Goal: Information Seeking & Learning: Learn about a topic

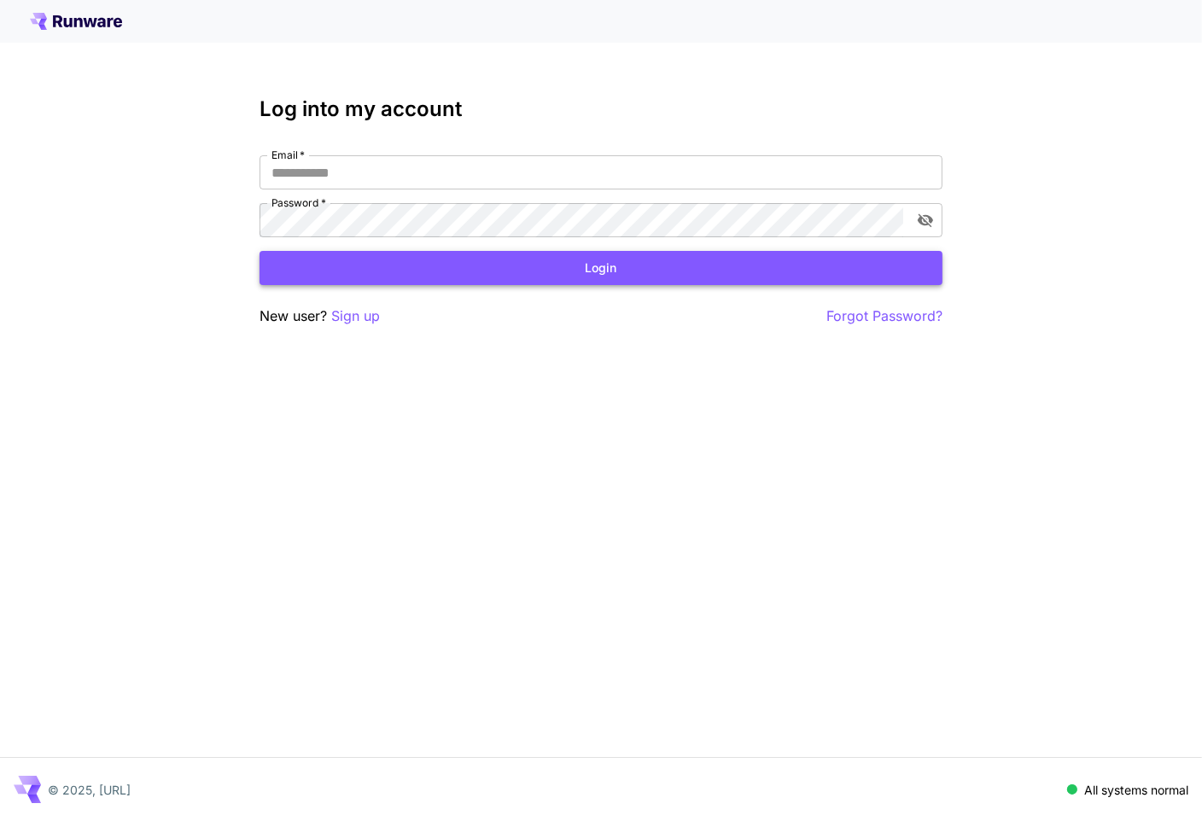
type input "**********"
click at [516, 277] on button "Login" at bounding box center [600, 268] width 683 height 35
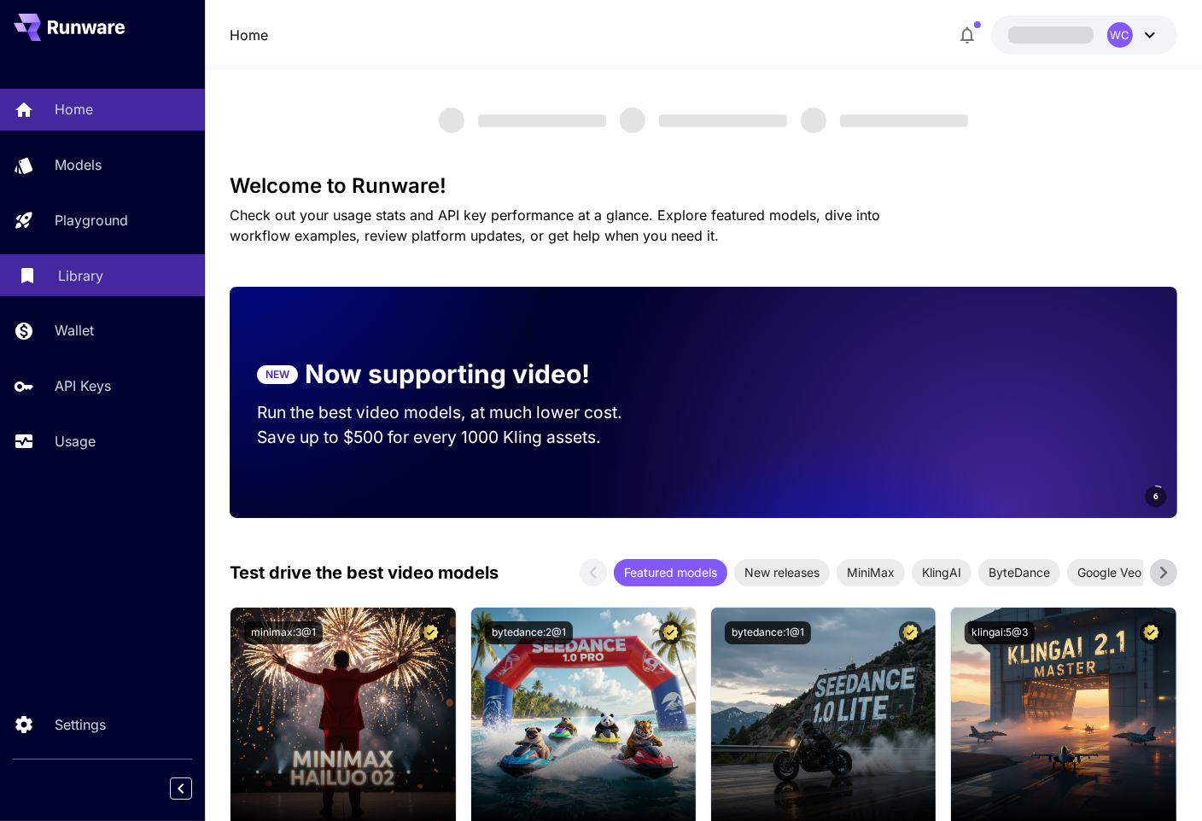
click at [58, 270] on p "Library" at bounding box center [80, 275] width 45 height 20
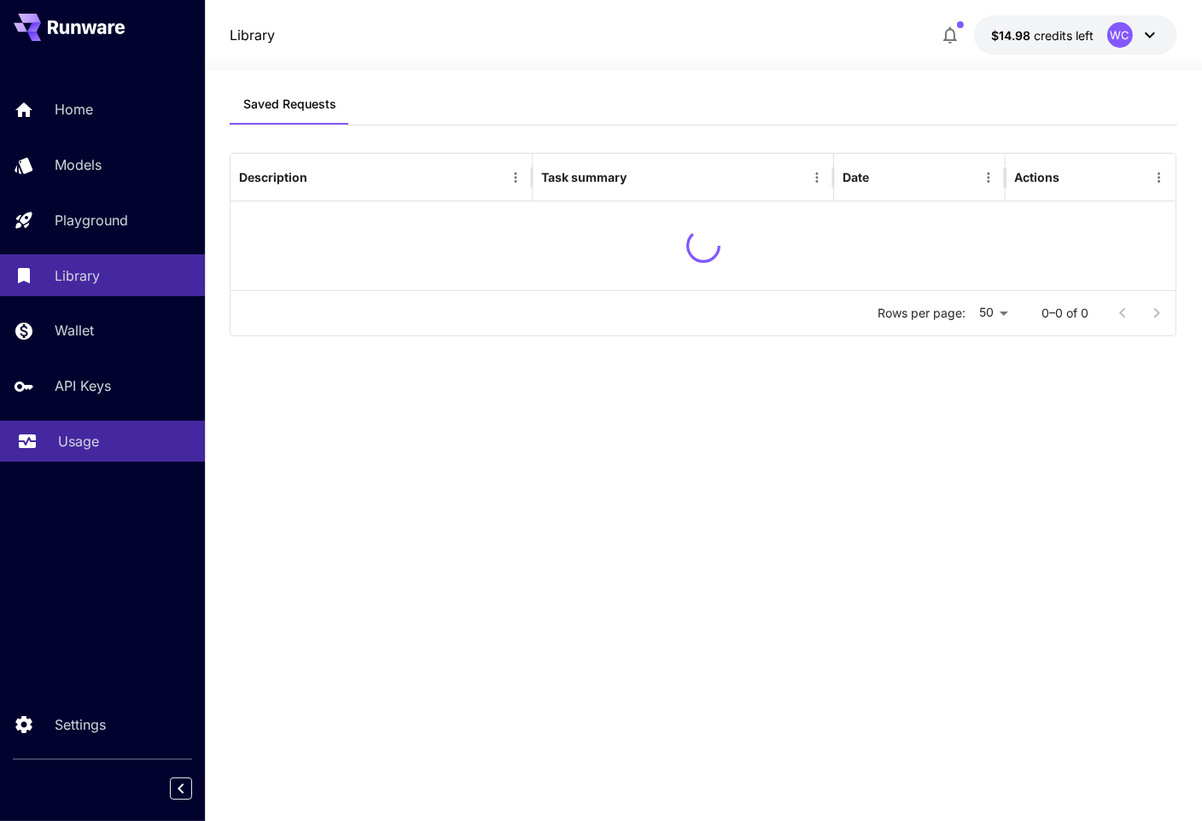
click at [101, 447] on div "Usage" at bounding box center [124, 441] width 133 height 20
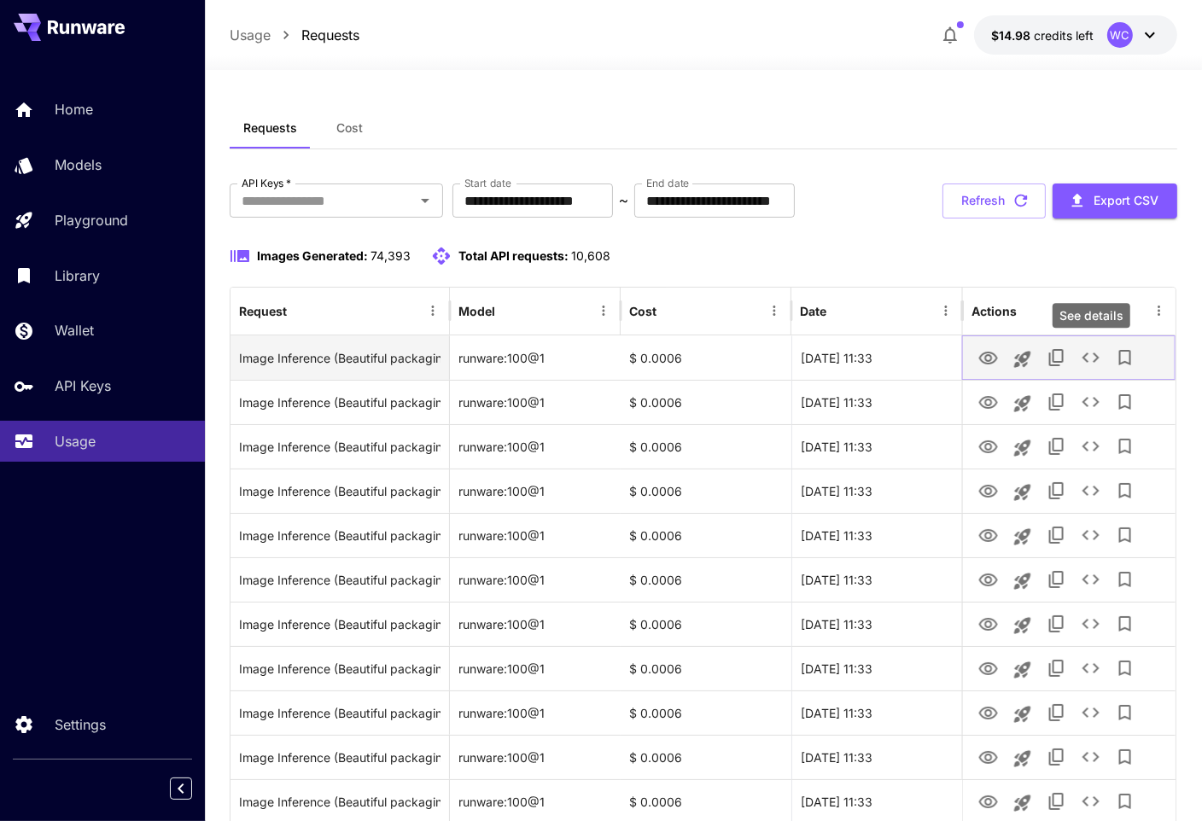
click at [1082, 358] on icon "See details" at bounding box center [1091, 357] width 20 height 20
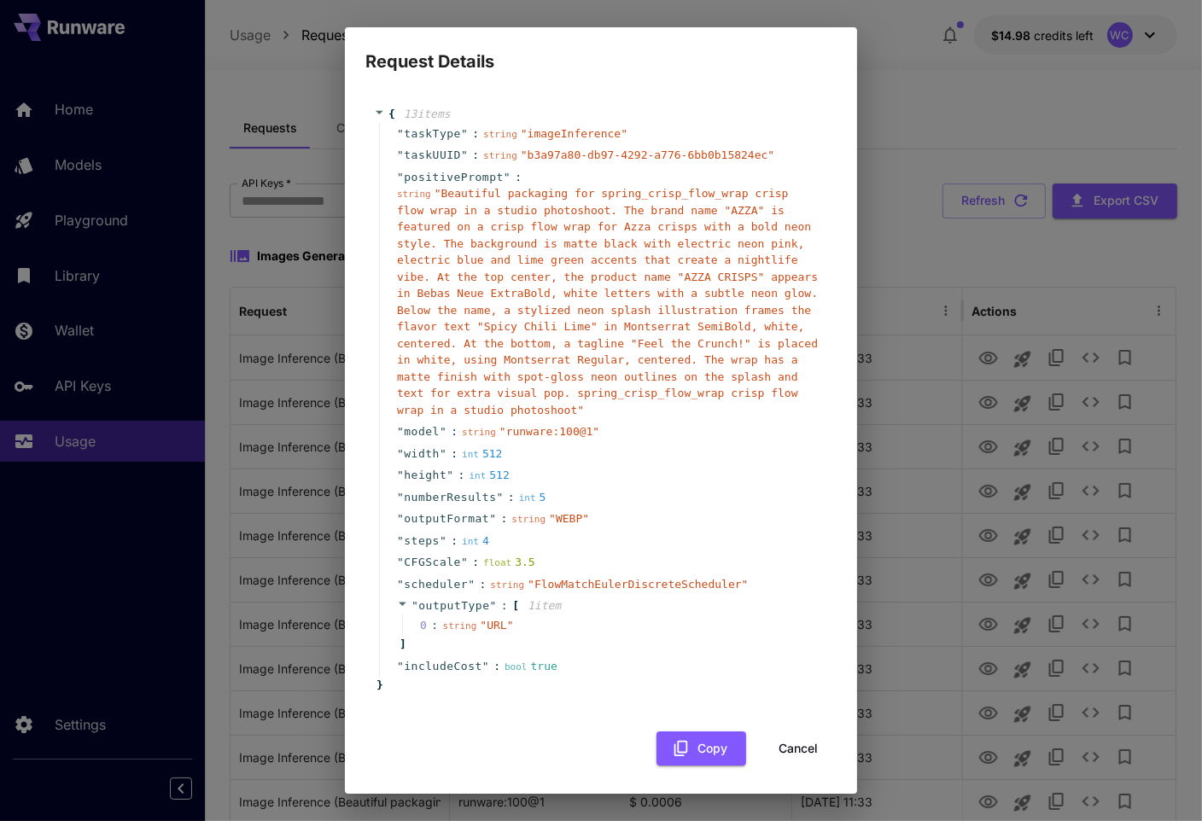
click at [526, 317] on div "string " Beautiful packaging for spring_crisp_flow_wrap crisp flow wrap in a st…" at bounding box center [608, 301] width 422 height 233
click at [653, 262] on span "" Beautiful packaging for spring_crisp_flow_wrap crisp flow wrap in a studio ph…" at bounding box center [607, 302] width 421 height 230
click at [964, 395] on div "Request Details { 13 item s " taskType " : string " imageInference " " taskUUID…" at bounding box center [601, 410] width 1202 height 821
click at [792, 745] on button "Cancel" at bounding box center [798, 748] width 77 height 35
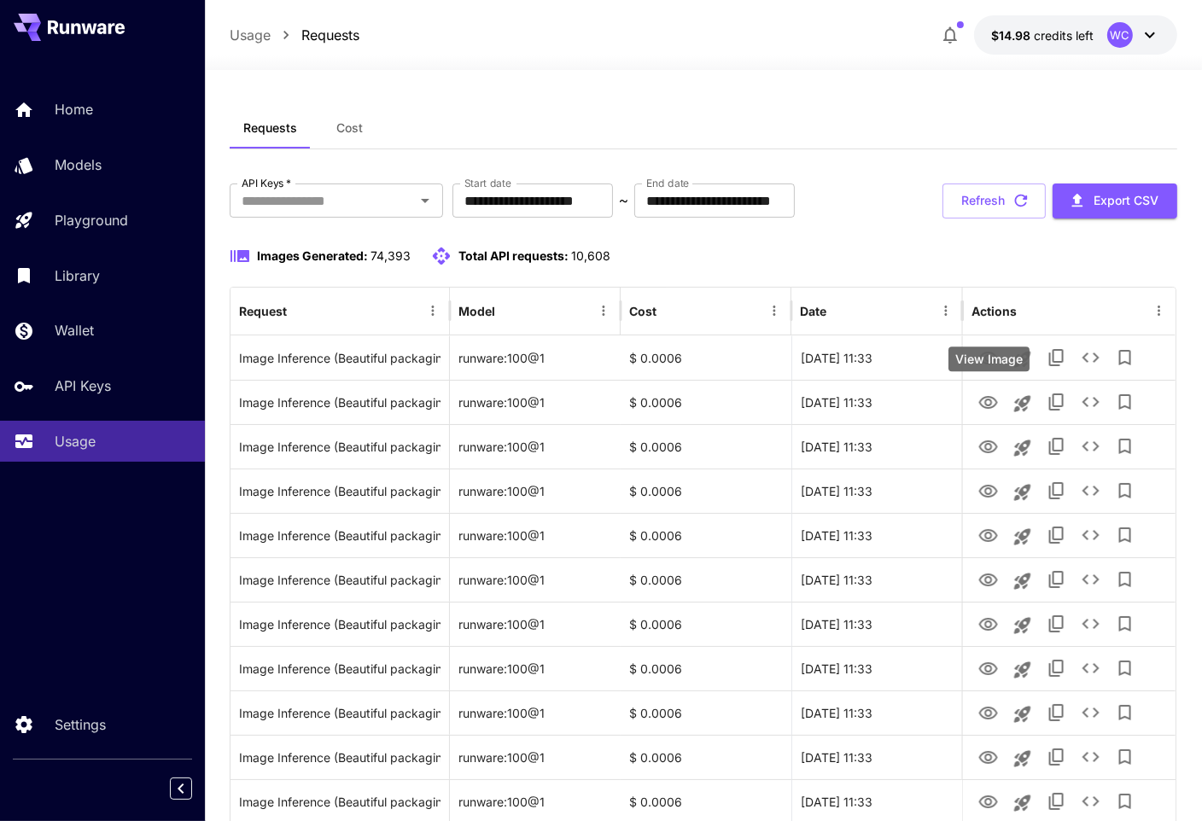
click at [982, 352] on div "View Image" at bounding box center [988, 359] width 81 height 25
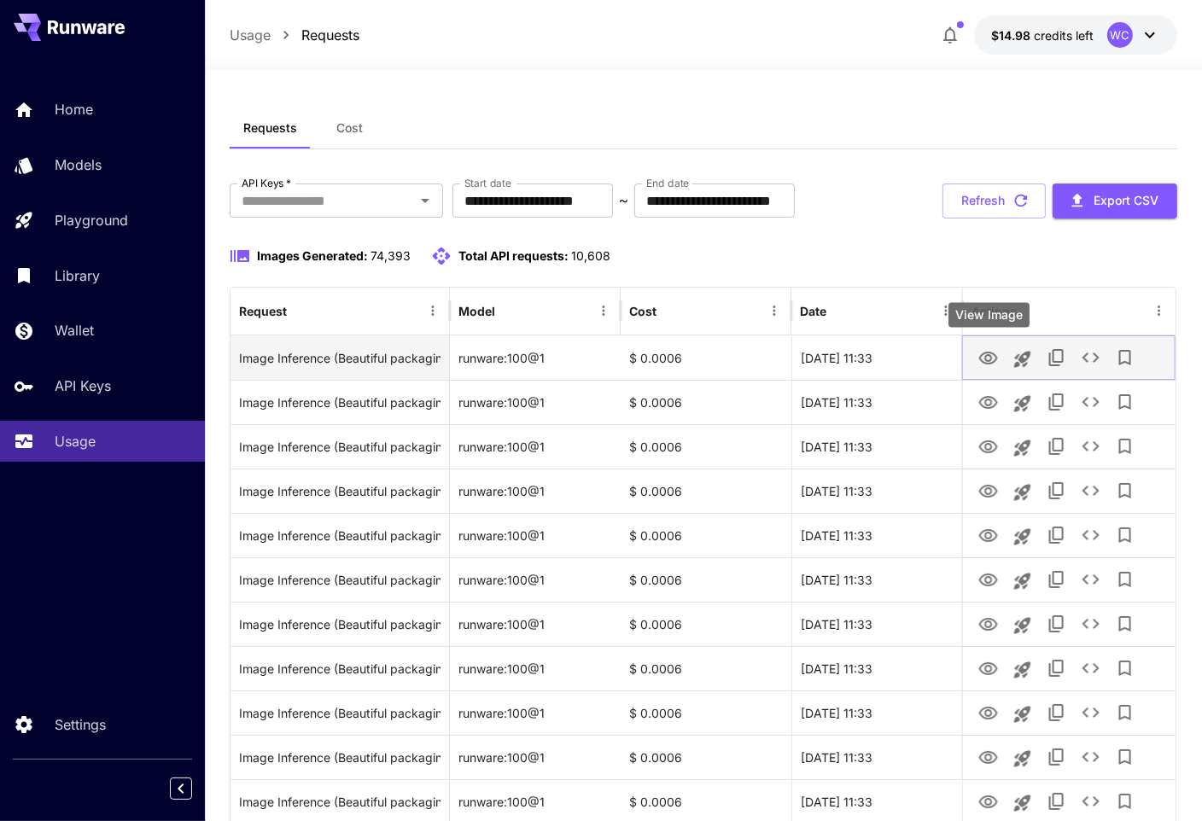
click at [985, 355] on icon "View Image" at bounding box center [988, 358] width 19 height 13
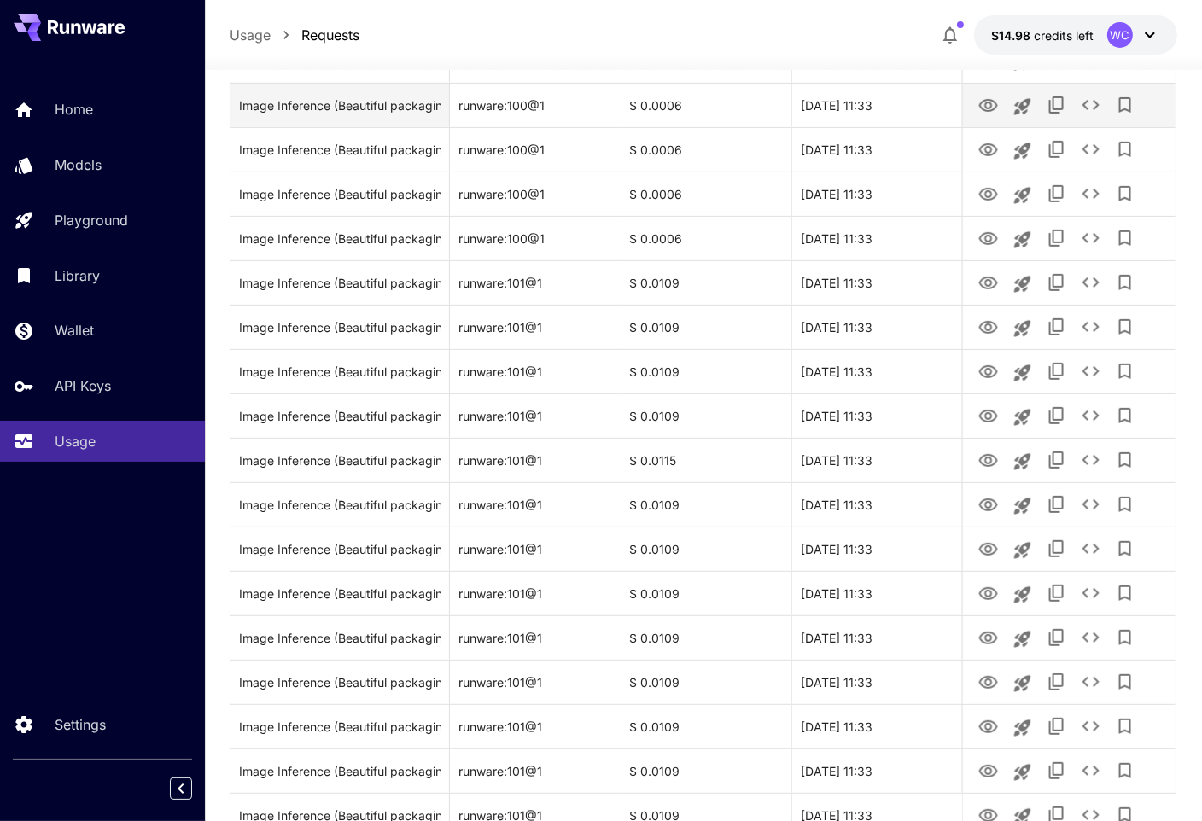
scroll to position [746, 0]
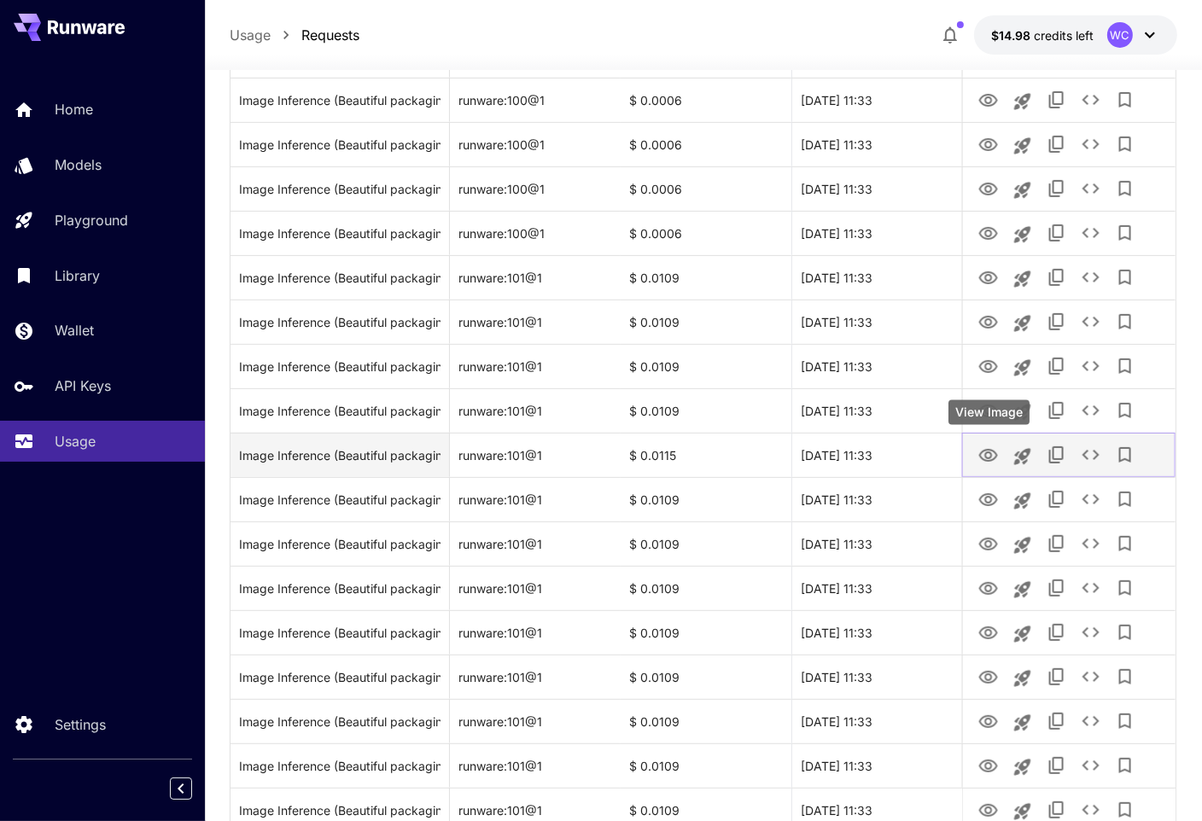
click at [992, 459] on icon "View Image" at bounding box center [988, 455] width 19 height 13
click at [1079, 454] on button "See details" at bounding box center [1091, 455] width 34 height 34
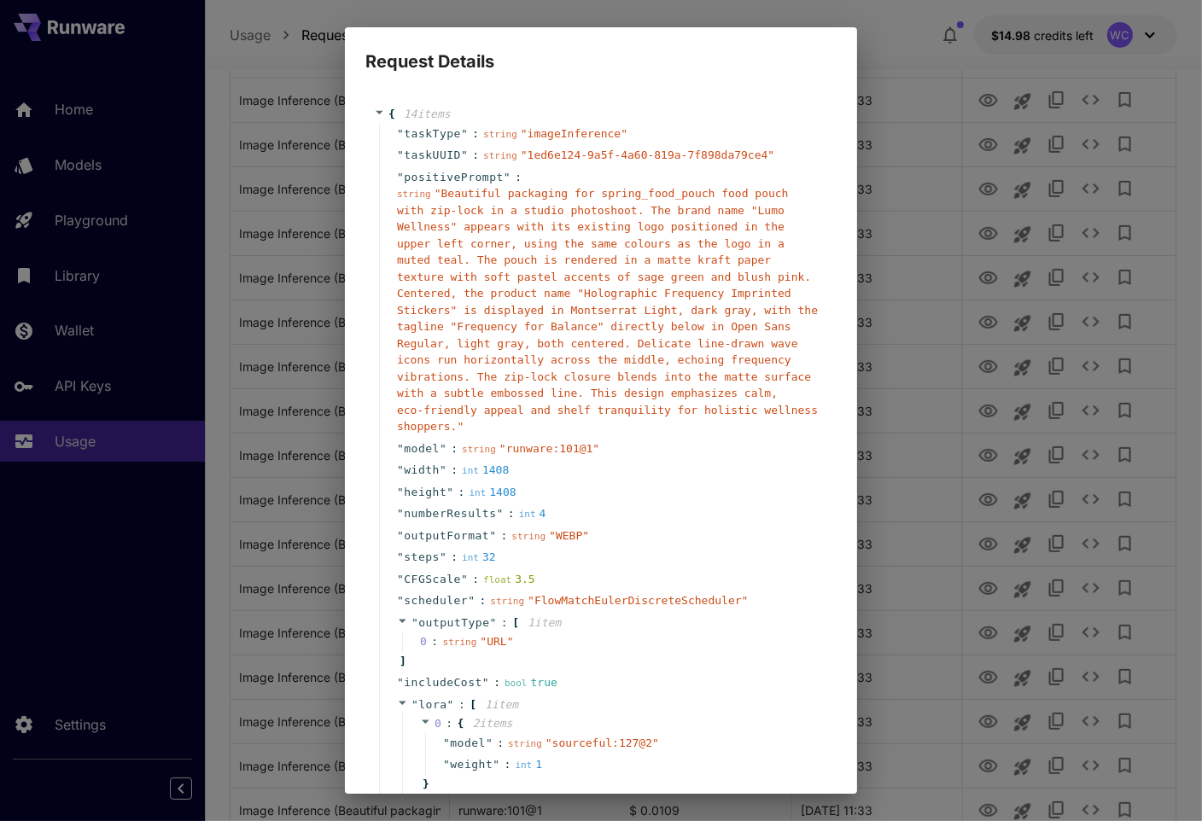
click at [642, 390] on span "" Beautiful packaging for spring_food_pouch food pouch with zip-lock in a studi…" at bounding box center [607, 310] width 421 height 246
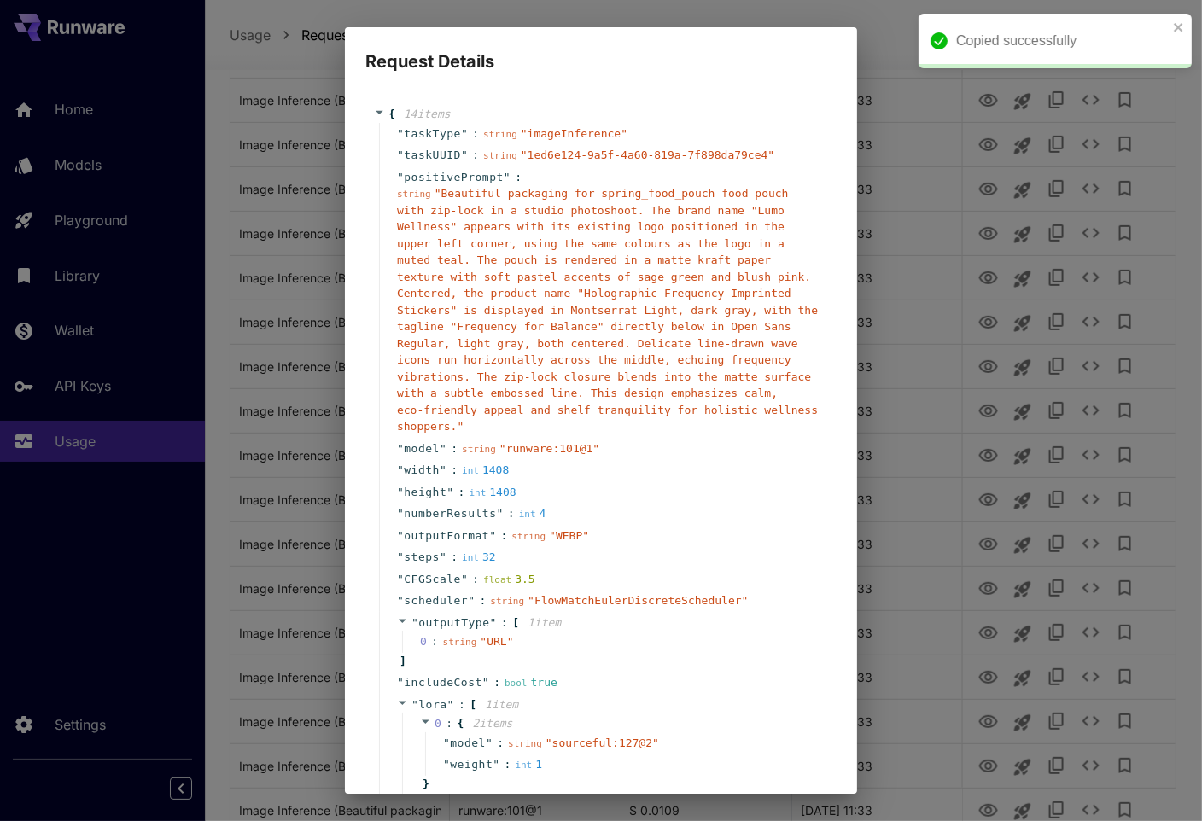
click at [649, 376] on span "" Beautiful packaging for spring_food_pouch food pouch with zip-lock in a studi…" at bounding box center [607, 310] width 421 height 246
